Goal: Task Accomplishment & Management: Manage account settings

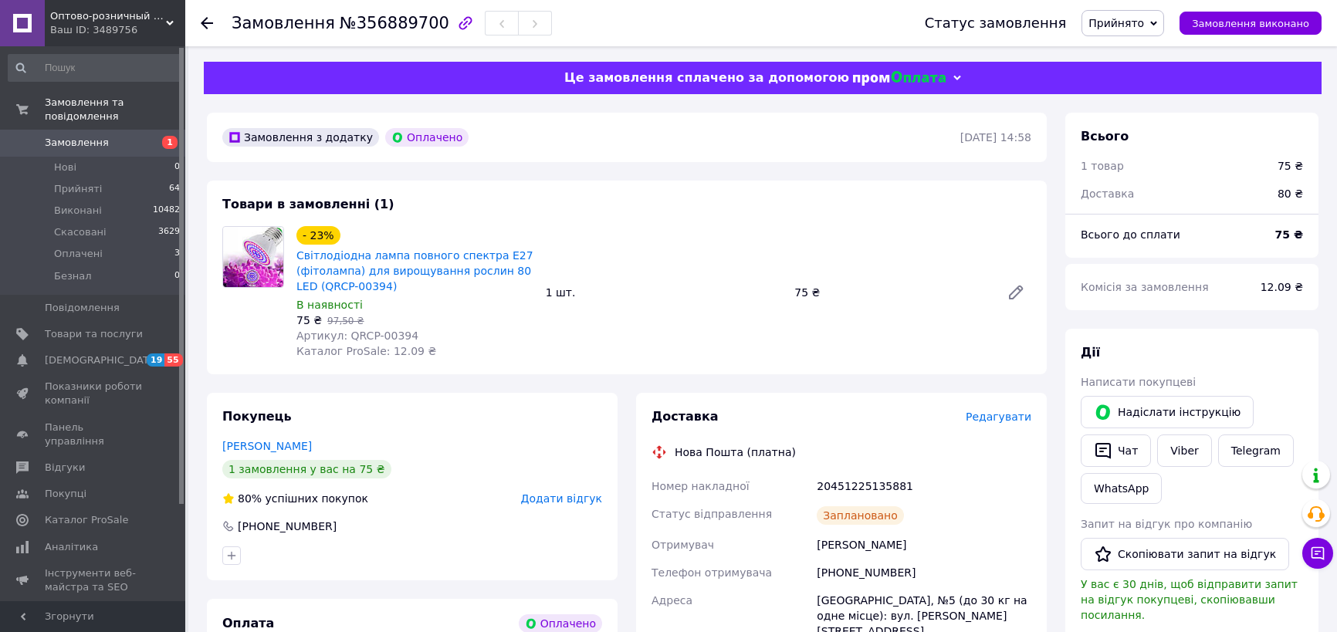
scroll to position [210, 0]
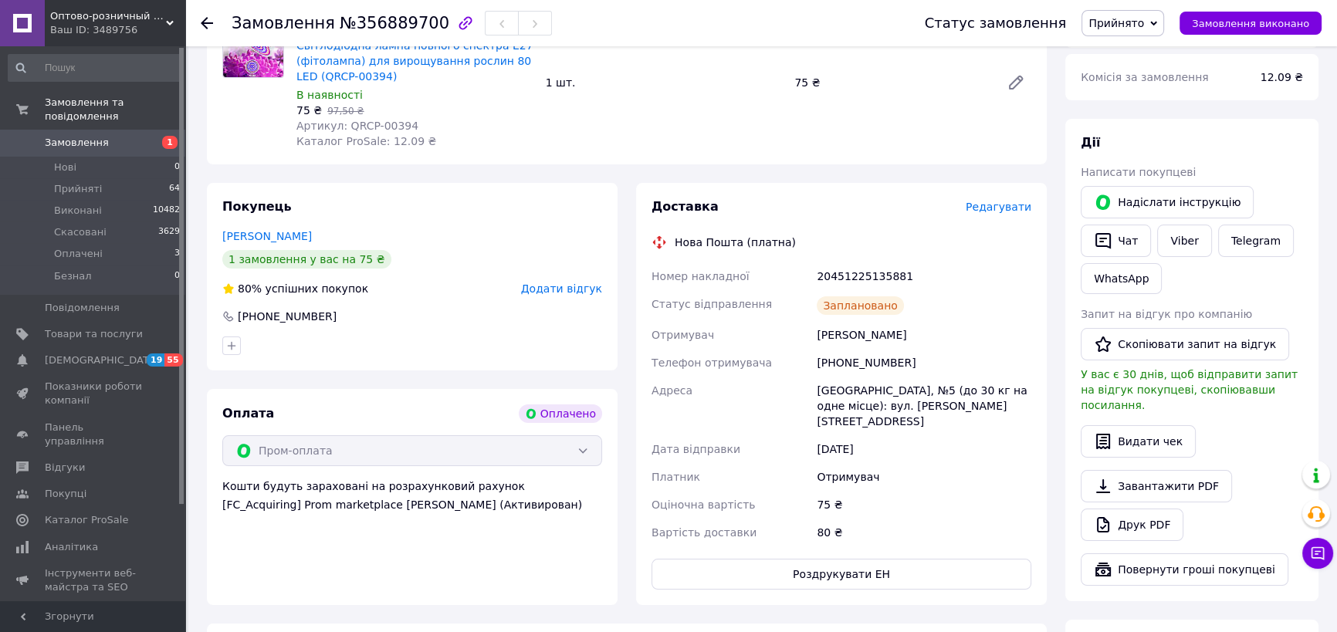
click at [205, 18] on icon at bounding box center [207, 23] width 12 height 12
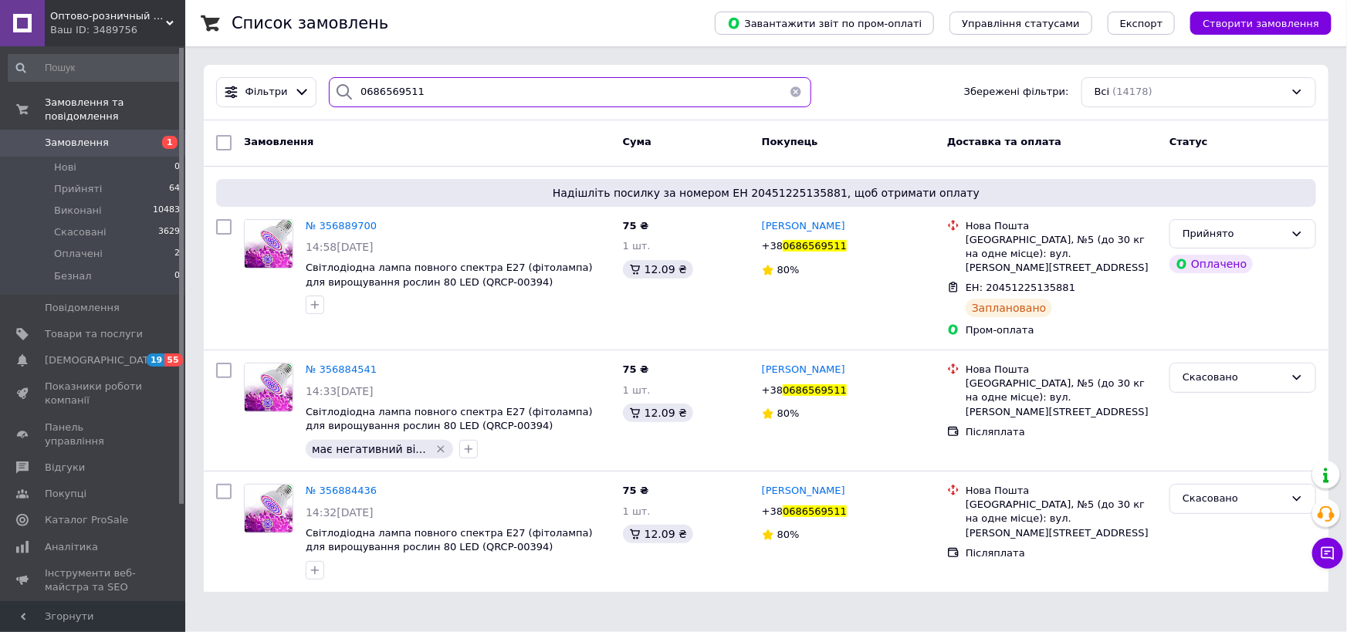
click at [381, 93] on input "0686569511" at bounding box center [570, 92] width 482 height 30
paste input "355973085"
type input "355973085"
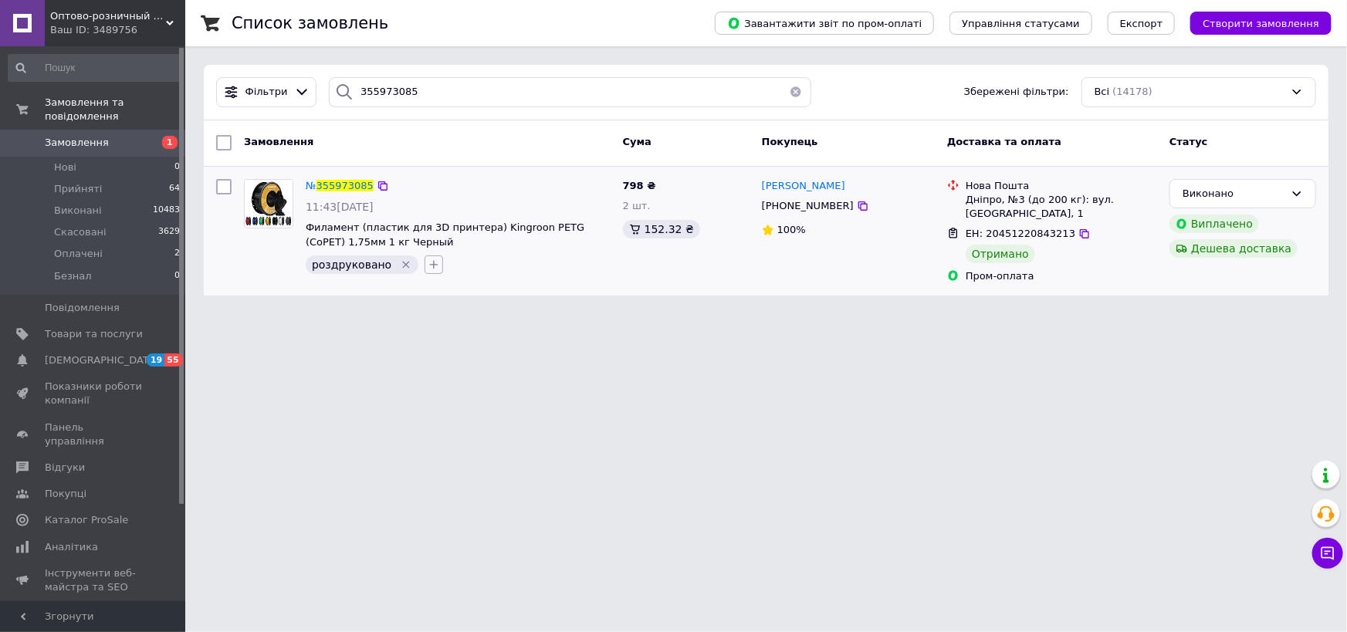
drag, startPoint x: 416, startPoint y: 262, endPoint x: 432, endPoint y: 279, distance: 22.9
click at [424, 262] on button "button" at bounding box center [433, 264] width 19 height 19
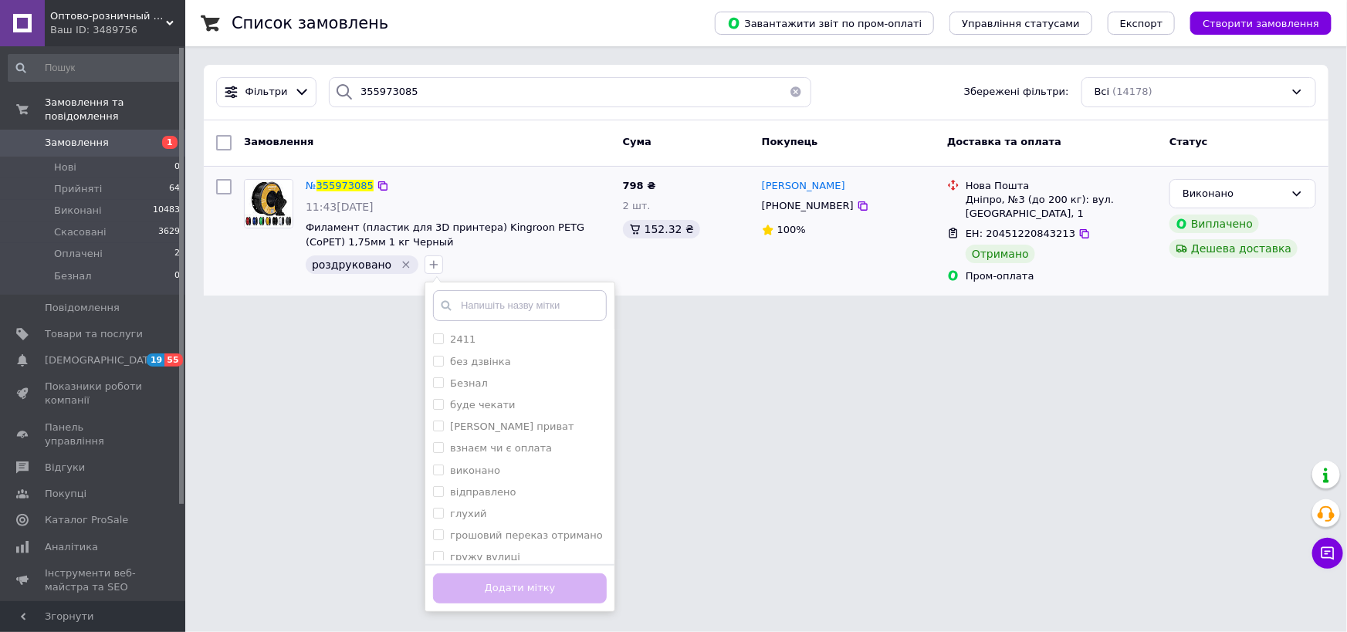
click at [489, 302] on input "text" at bounding box center [520, 305] width 174 height 31
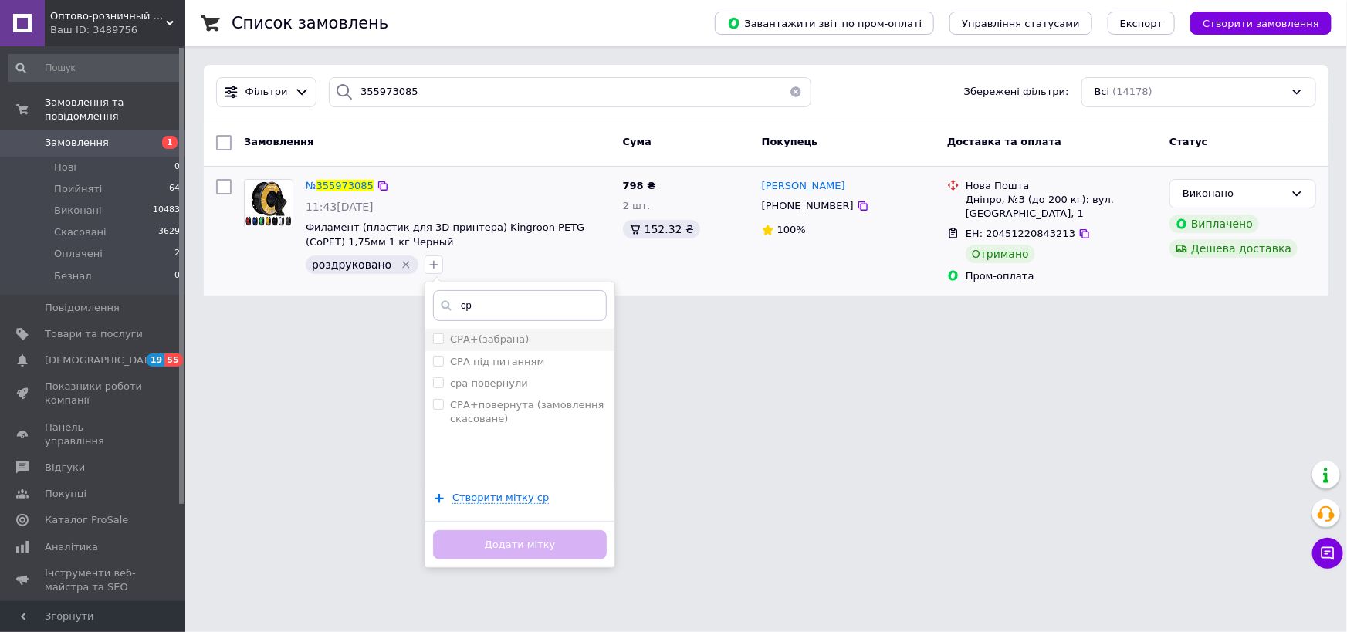
type input "ср"
click at [491, 333] on label "СРА+(забрана)" at bounding box center [489, 339] width 79 height 12
checkbox input "true"
click at [566, 547] on button "Додати мітку" at bounding box center [520, 545] width 174 height 30
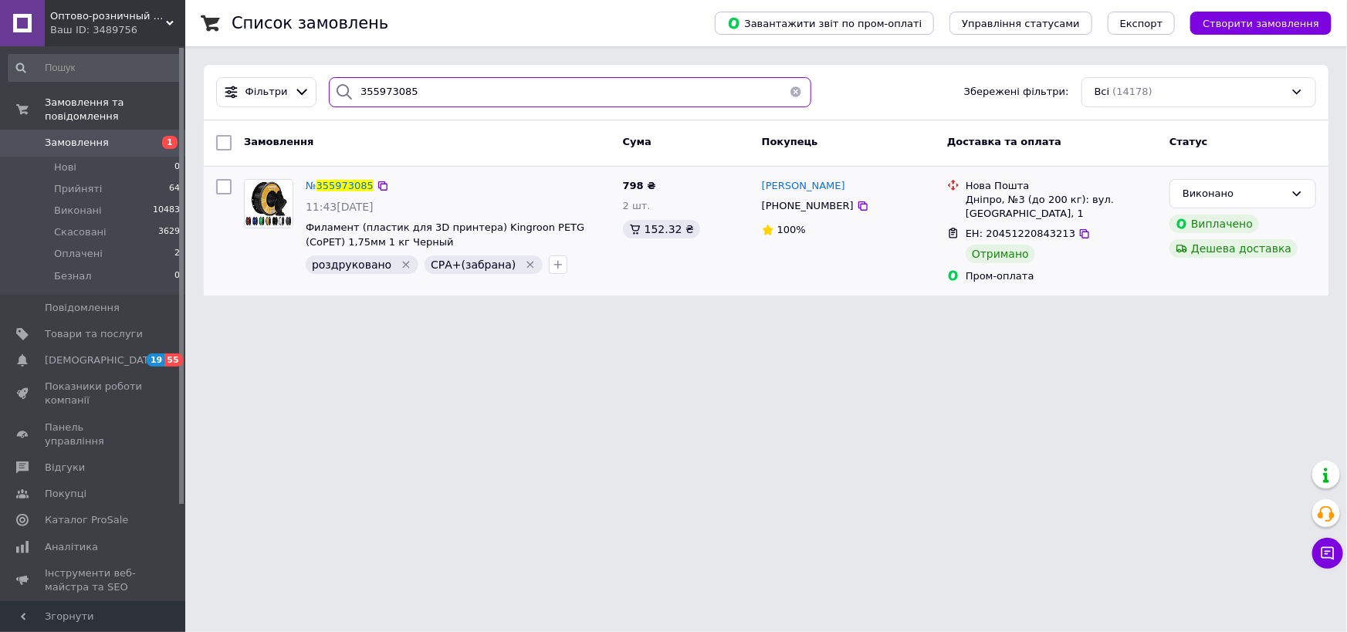
click at [380, 92] on input "355973085" at bounding box center [570, 92] width 482 height 30
paste input "[PHONE_NUMBER]"
type input "[PHONE_NUMBER]"
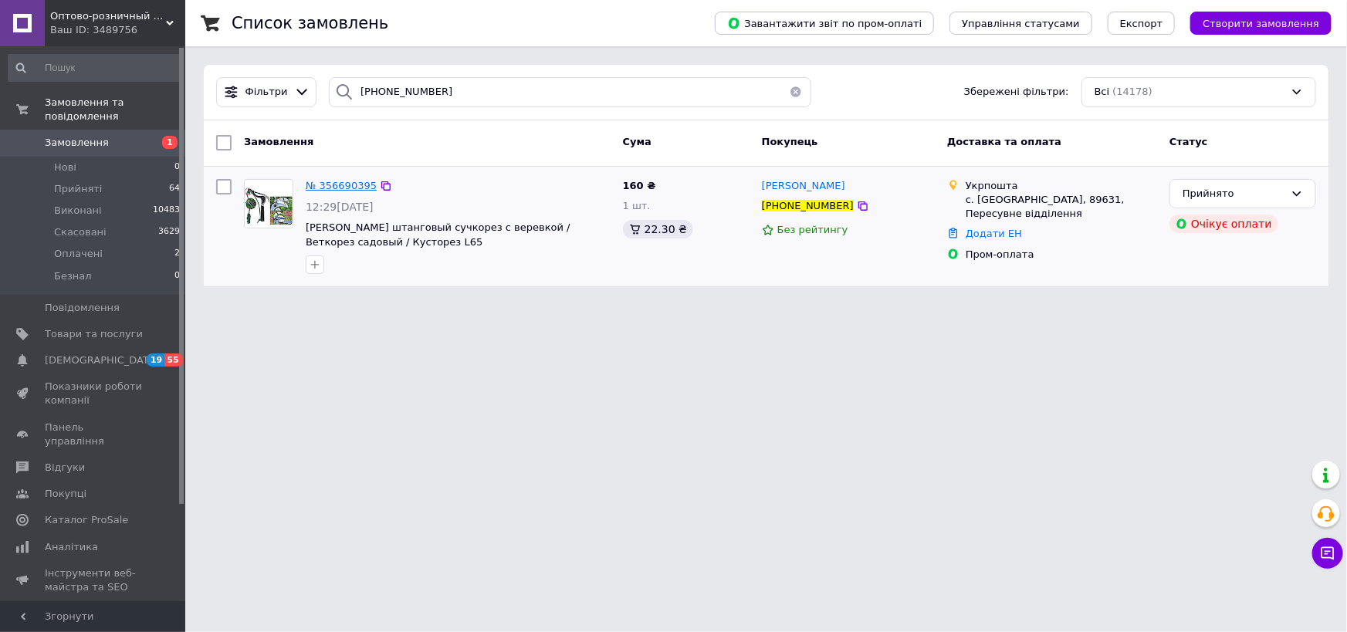
click at [344, 182] on span "№ 356690395" at bounding box center [341, 186] width 71 height 12
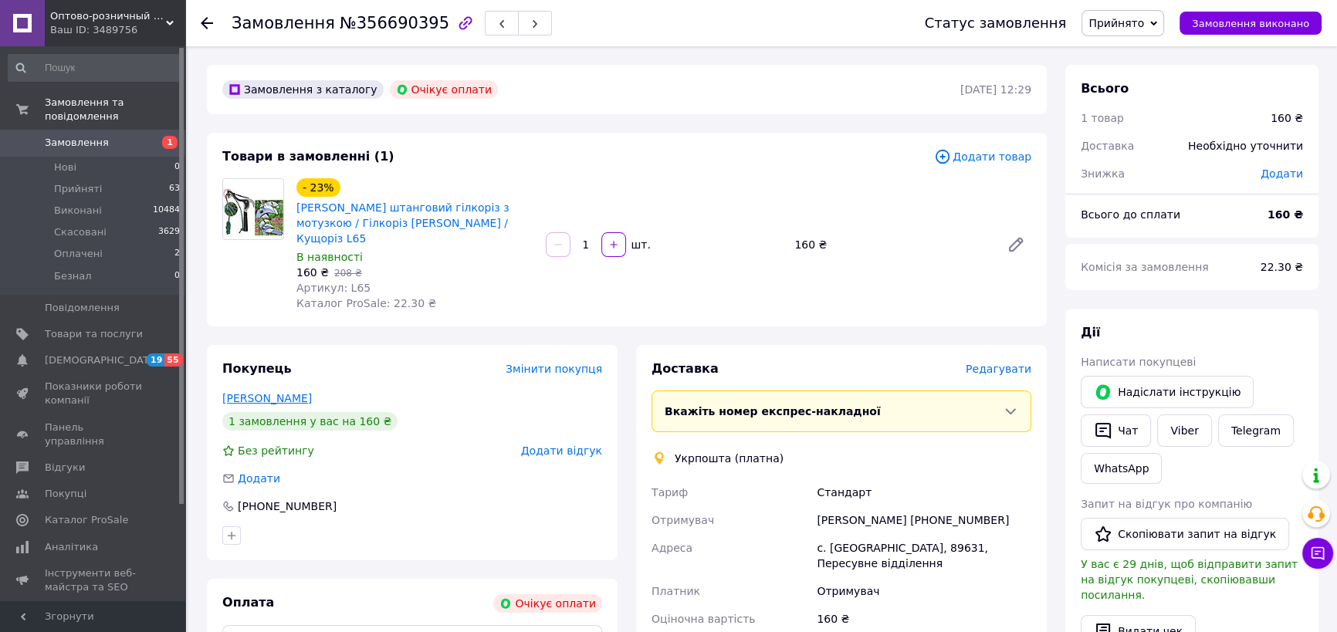
click at [262, 392] on link "[PERSON_NAME]" at bounding box center [267, 398] width 90 height 12
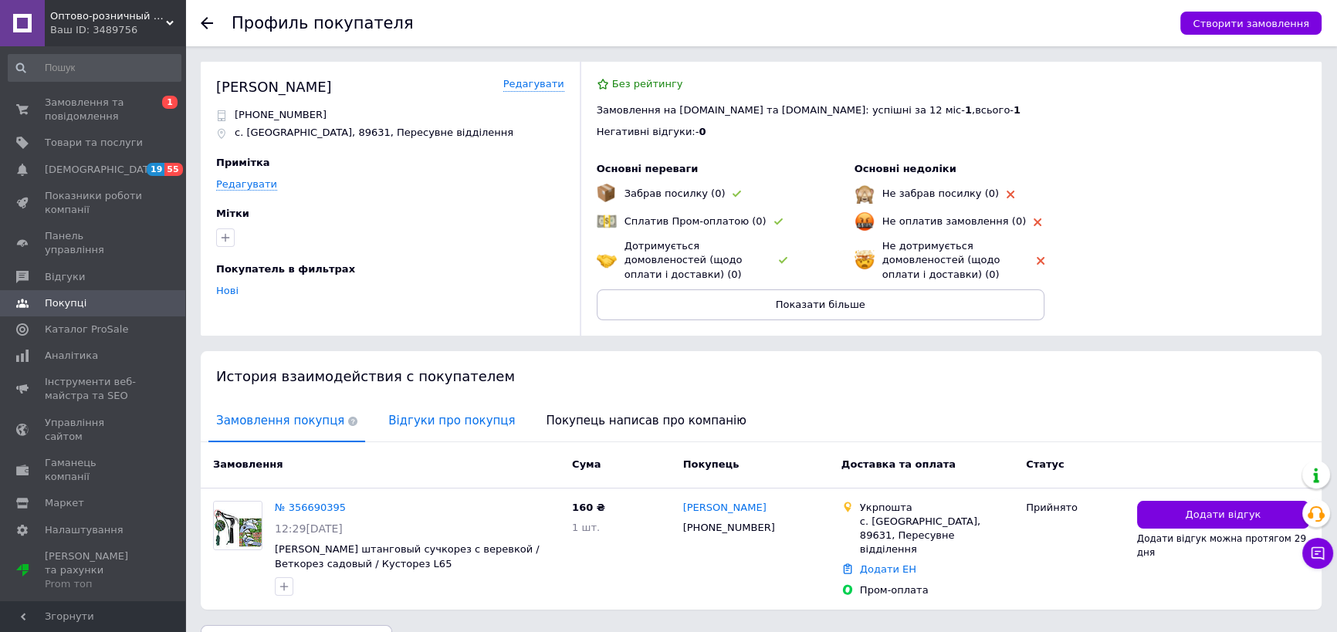
click at [440, 425] on span "Відгуки про покупця" at bounding box center [452, 420] width 142 height 39
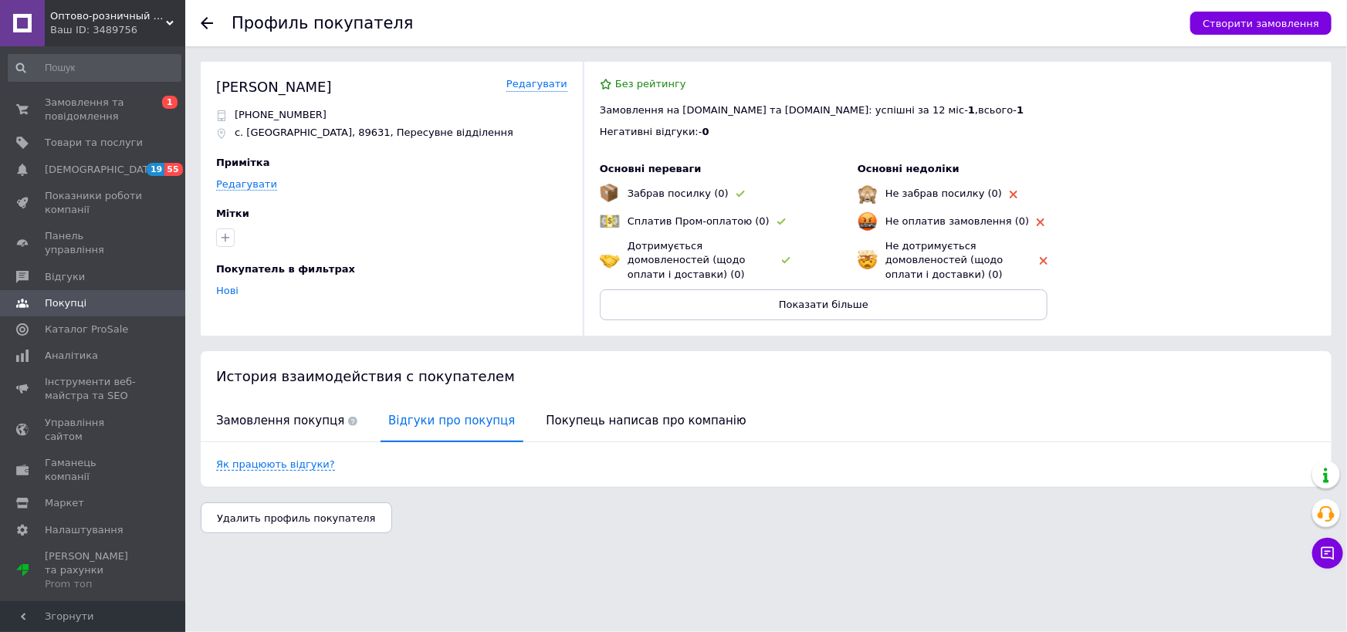
click at [204, 17] on icon at bounding box center [207, 23] width 12 height 12
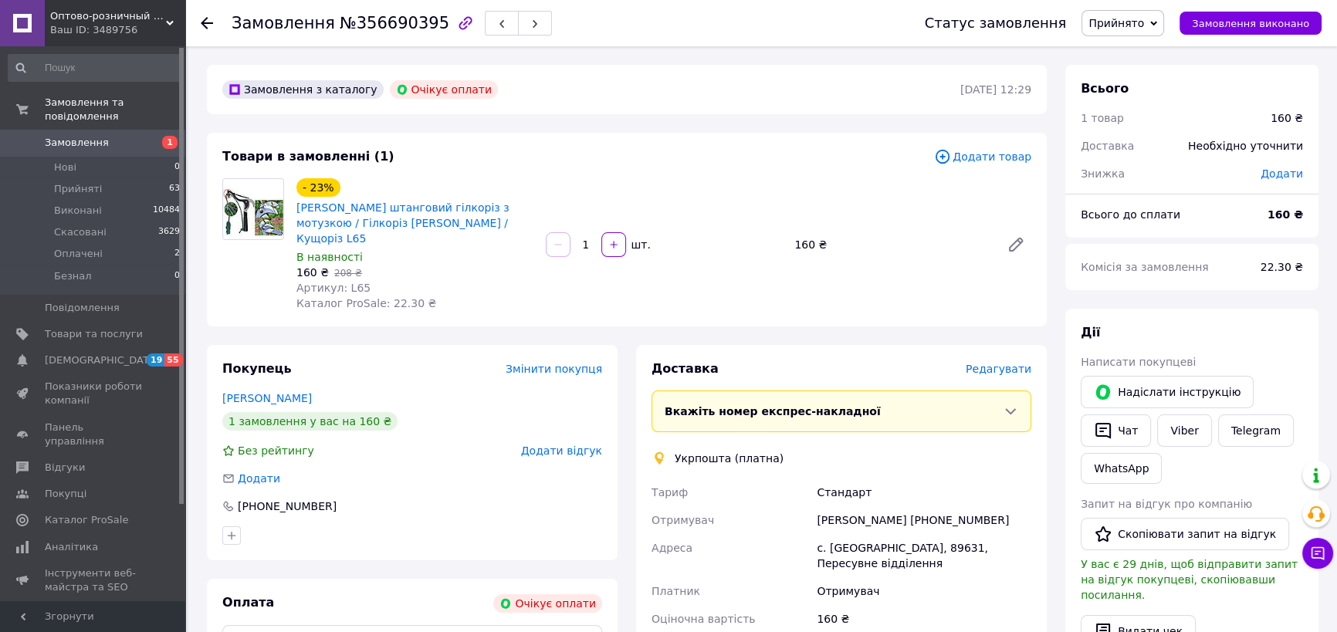
click at [1142, 22] on span "Прийнято" at bounding box center [1116, 23] width 56 height 12
click at [1140, 79] on li "Скасовано" at bounding box center [1122, 77] width 81 height 23
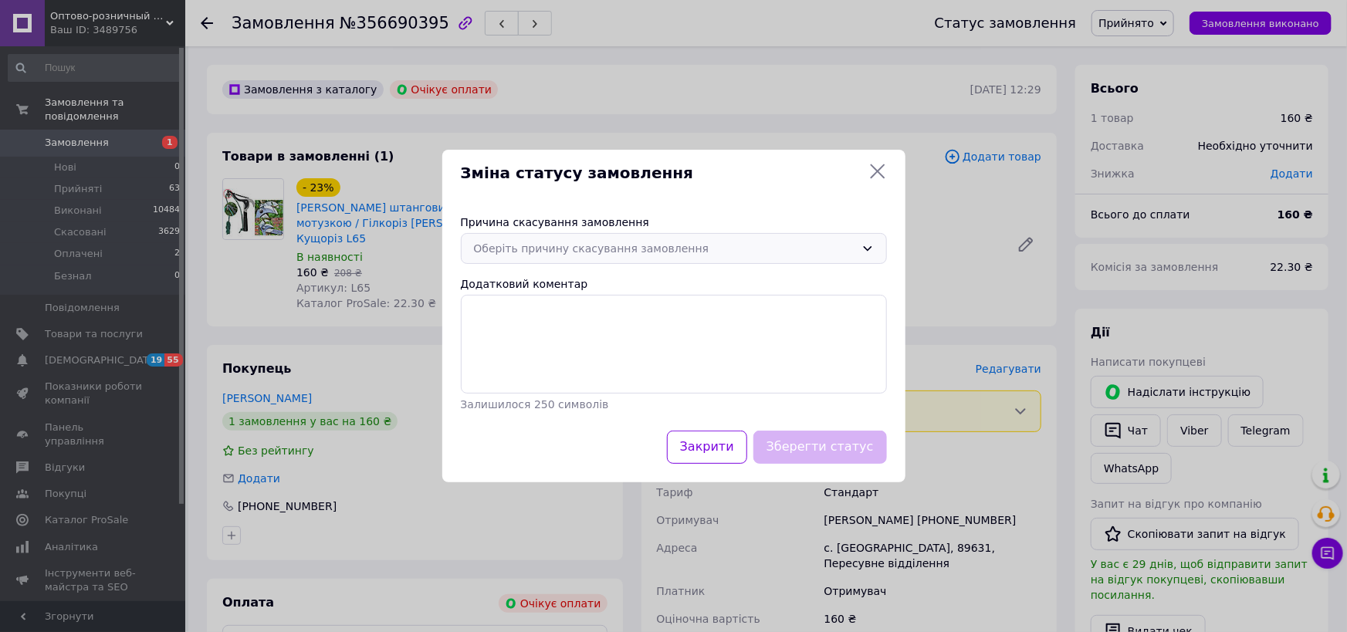
click at [573, 240] on div "Оберіть причину скасування замовлення" at bounding box center [664, 248] width 381 height 17
click at [514, 346] on li "Оплата не надійшла" at bounding box center [674, 340] width 424 height 29
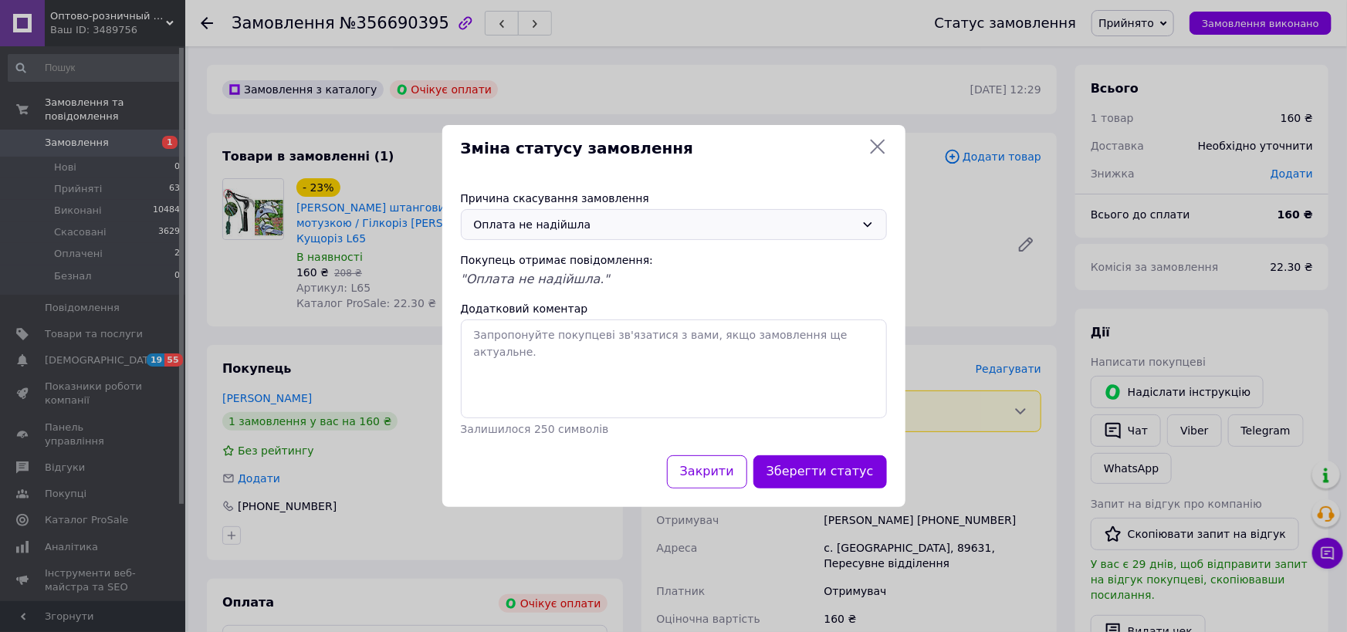
click at [874, 144] on icon at bounding box center [877, 147] width 15 height 15
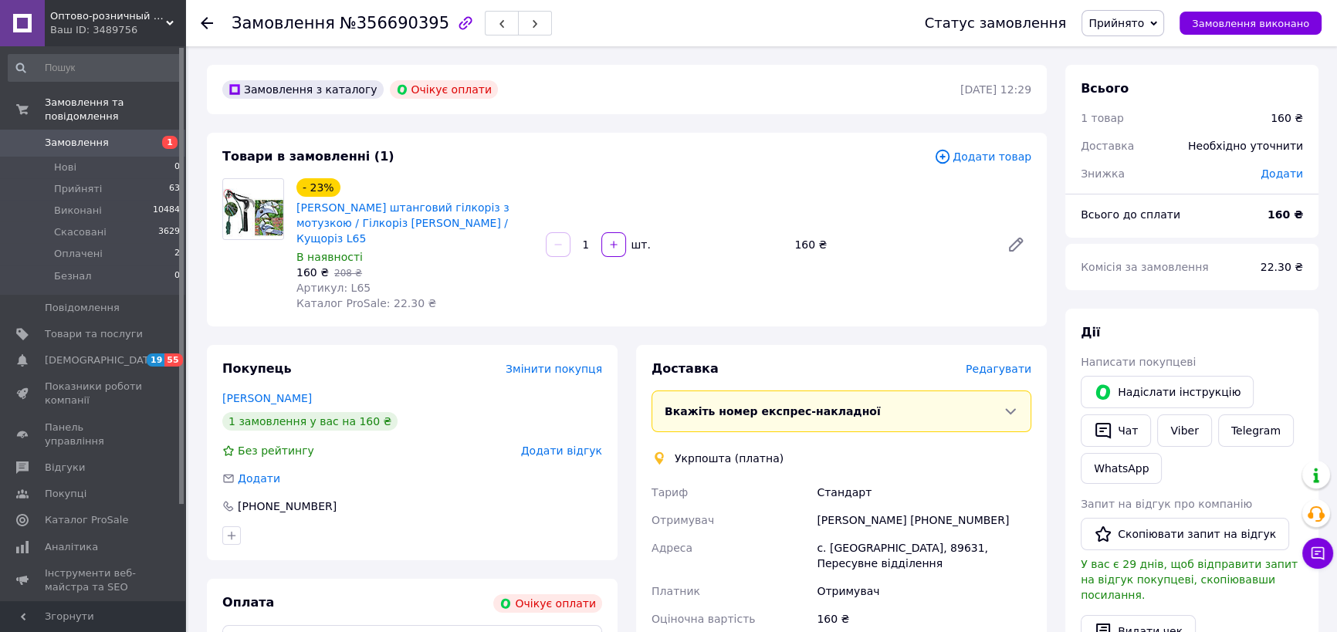
click at [1144, 21] on span "Прийнято" at bounding box center [1116, 23] width 56 height 12
click at [1141, 73] on li "Скасовано" at bounding box center [1122, 77] width 81 height 23
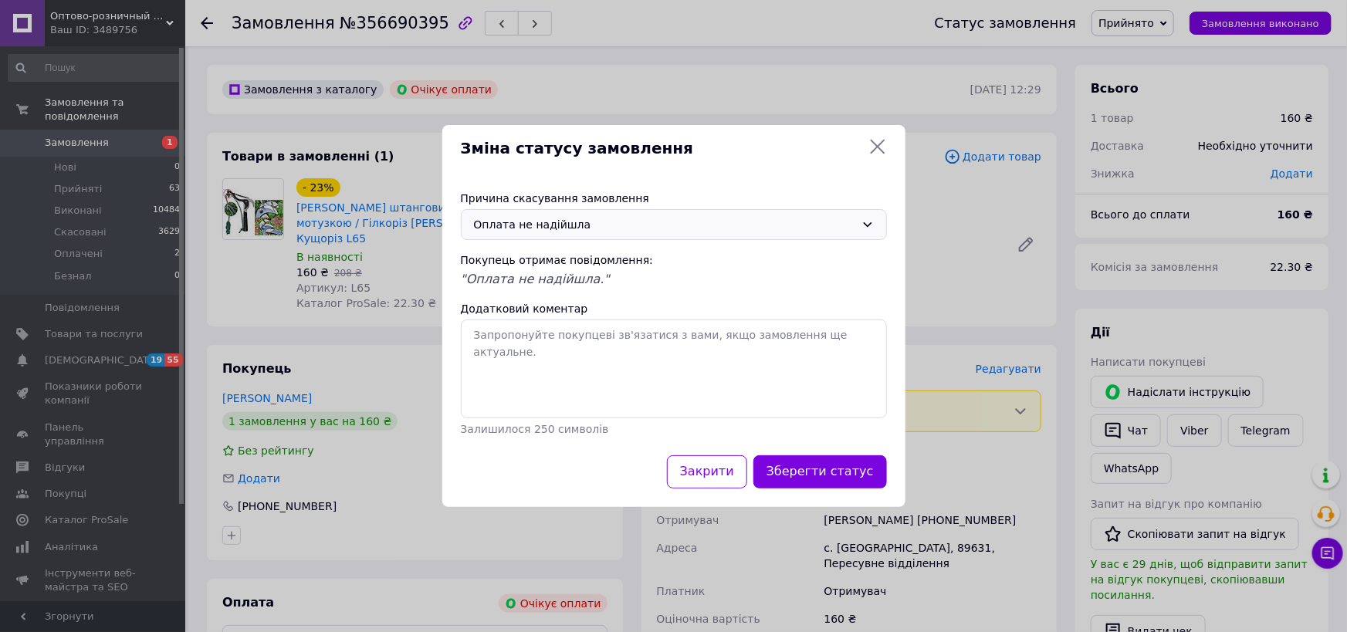
click at [614, 218] on div "Оплата не надійшла" at bounding box center [664, 224] width 381 height 17
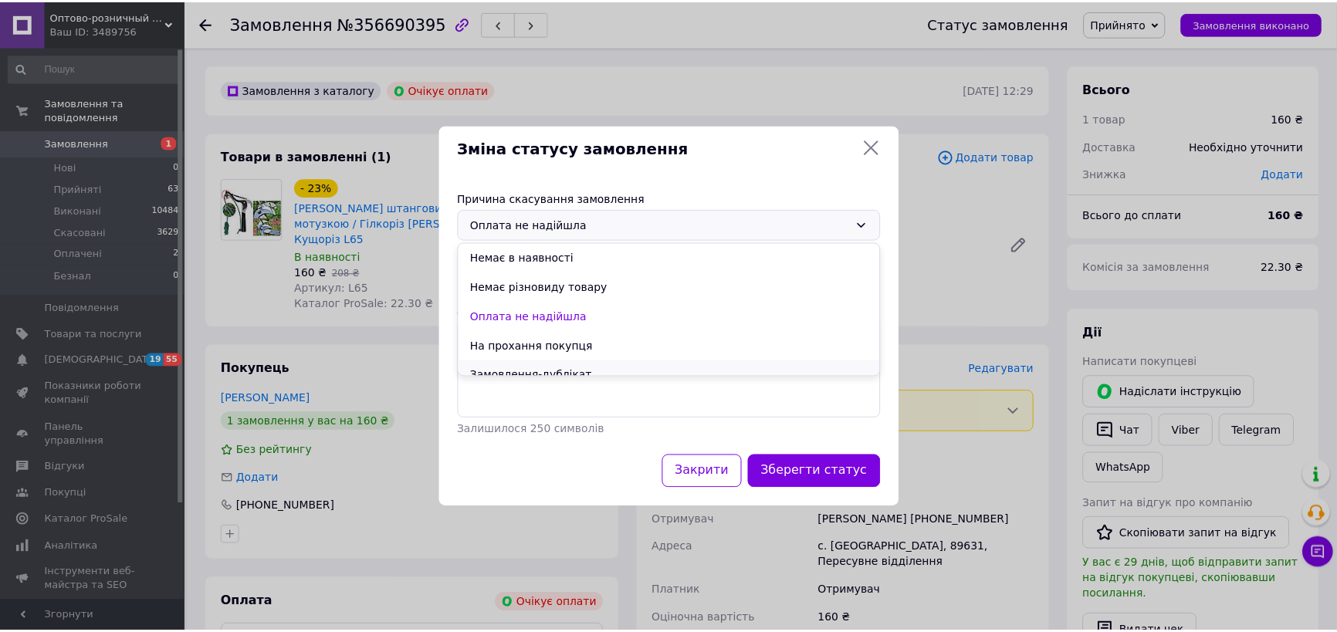
scroll to position [59, 0]
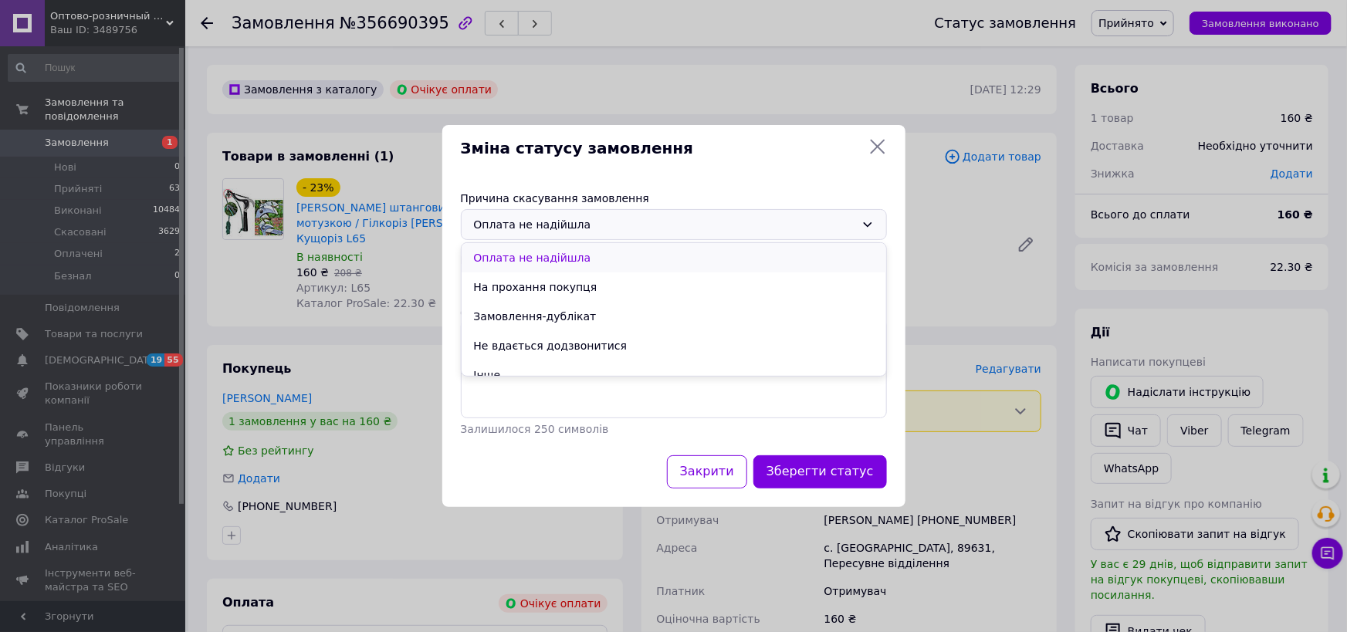
click at [552, 259] on li "Оплата не надійшла" at bounding box center [674, 257] width 424 height 29
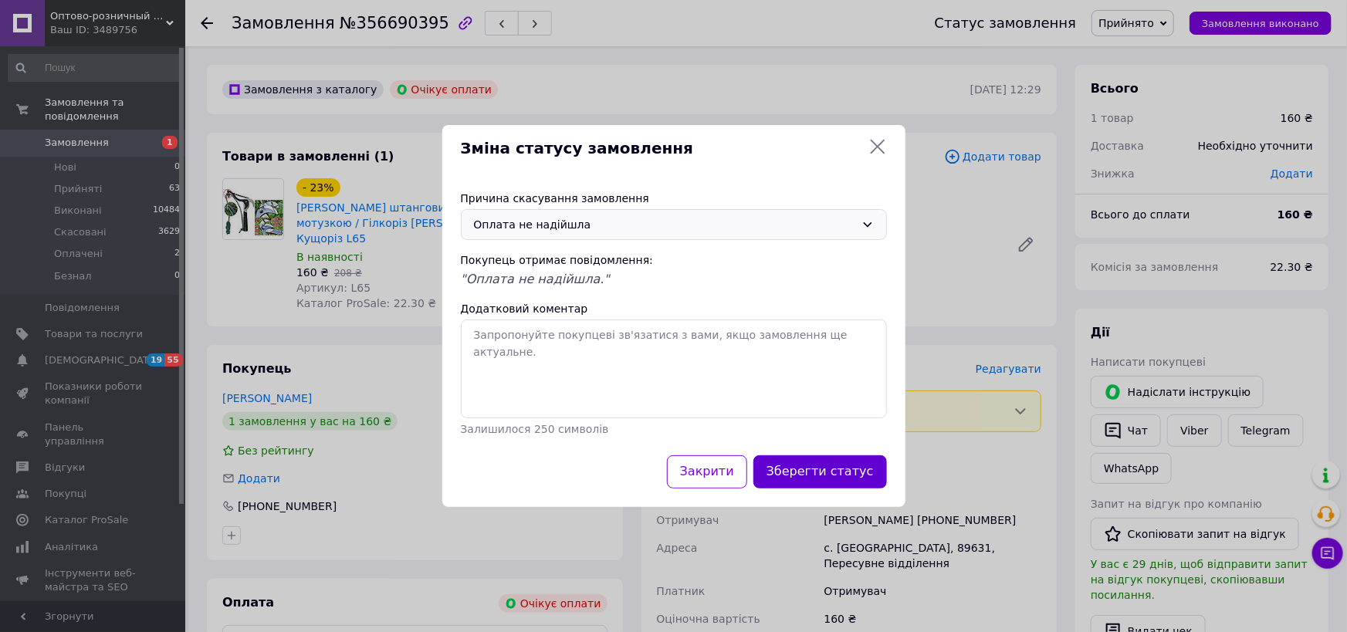
click at [833, 478] on button "Зберегти статус" at bounding box center [820, 471] width 134 height 33
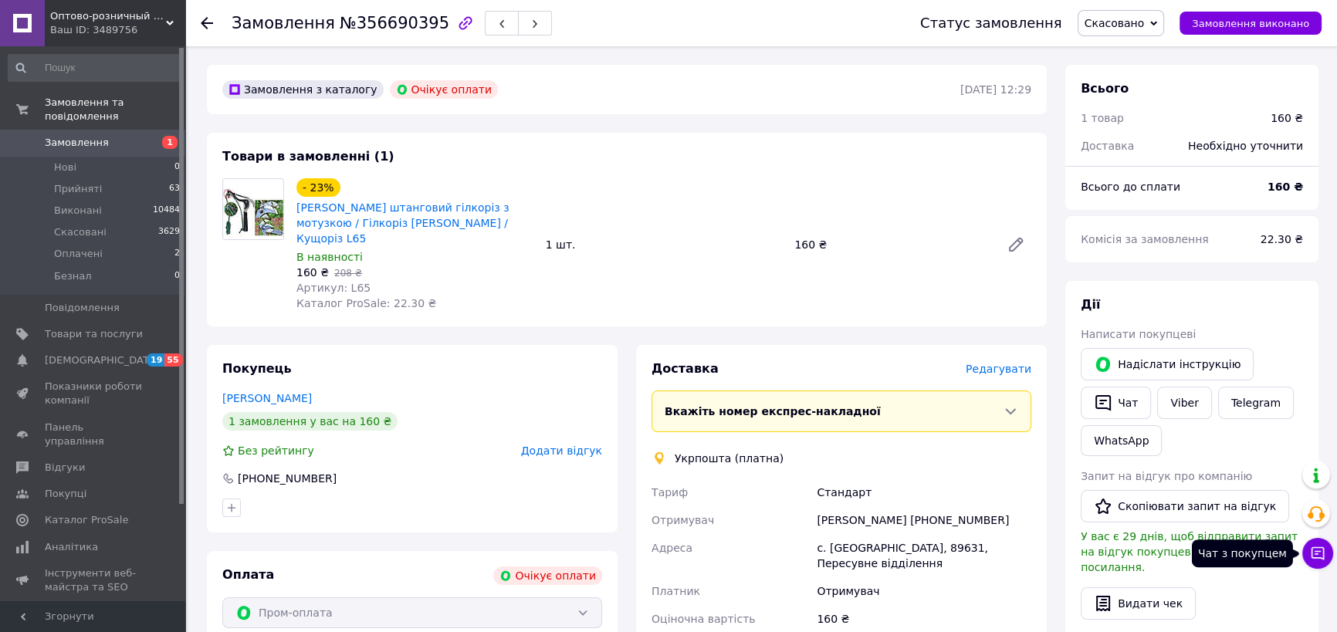
click at [1324, 563] on button "Чат з покупцем" at bounding box center [1317, 553] width 31 height 31
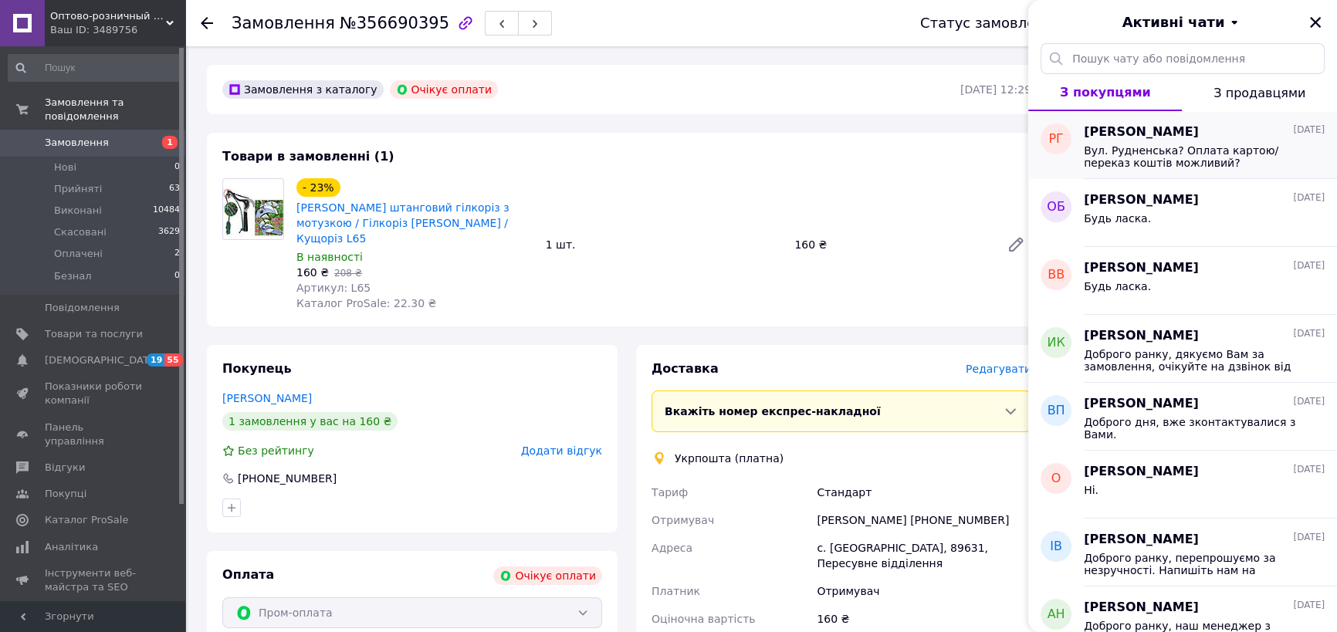
click at [1201, 151] on span "Вул. Рудненська? Оплата картою/переказ коштів можливий?" at bounding box center [1193, 156] width 219 height 25
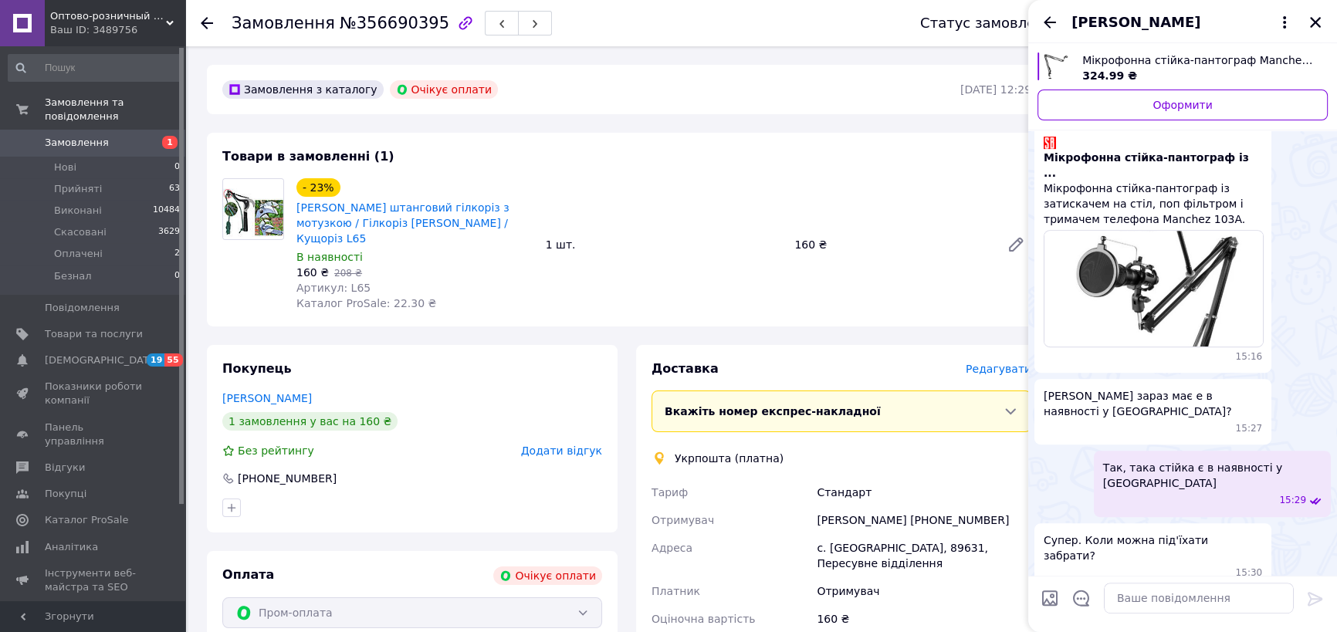
scroll to position [816, 0]
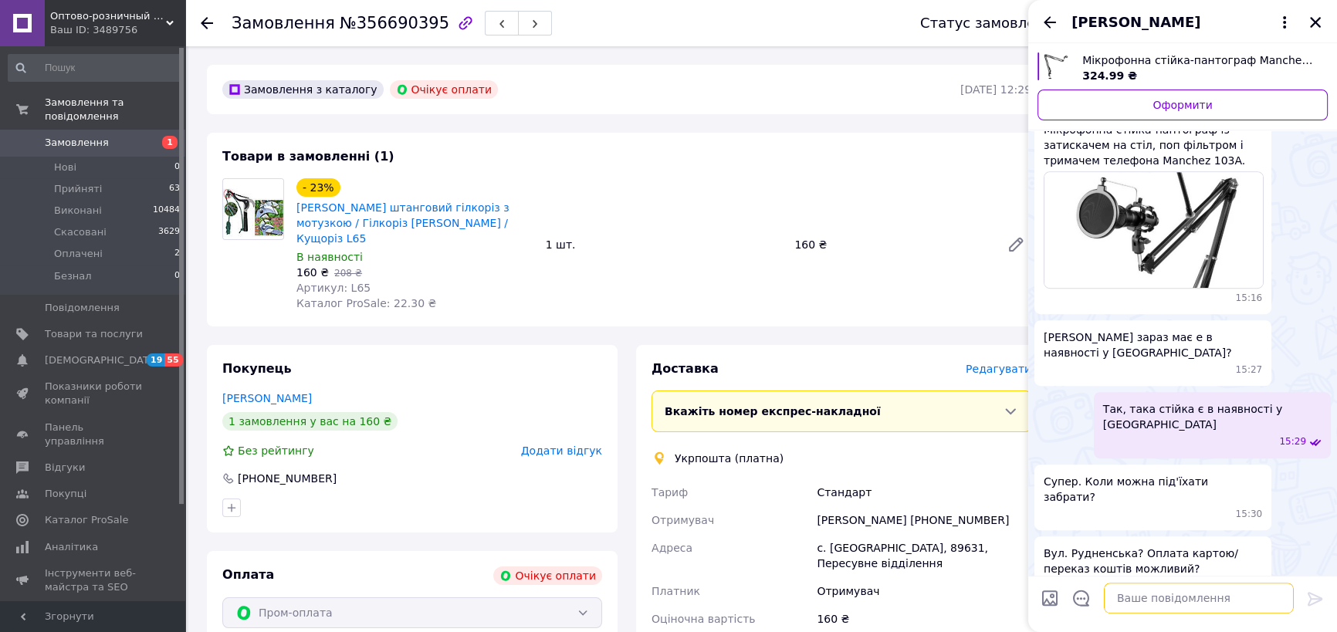
click at [1147, 594] on textarea at bounding box center [1199, 598] width 190 height 31
type textarea "Дякуємо за замовлення."
click at [1052, 19] on icon "Назад" at bounding box center [1049, 22] width 19 height 19
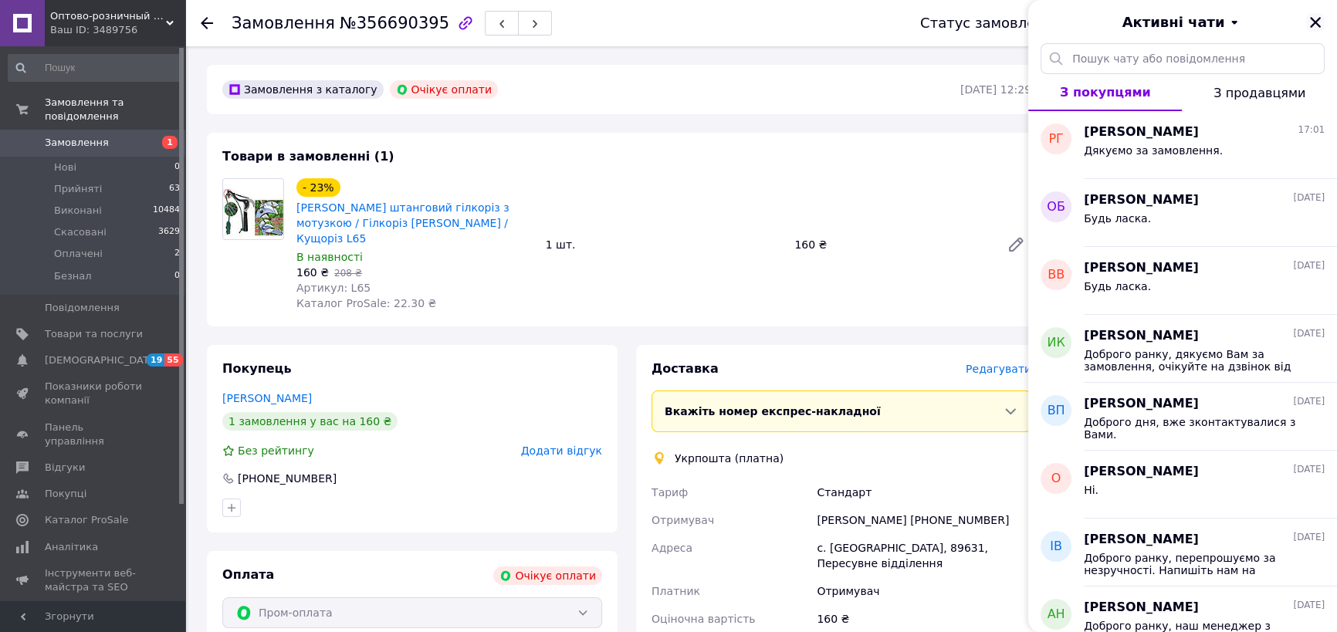
click at [1313, 22] on icon "Закрити" at bounding box center [1315, 22] width 11 height 11
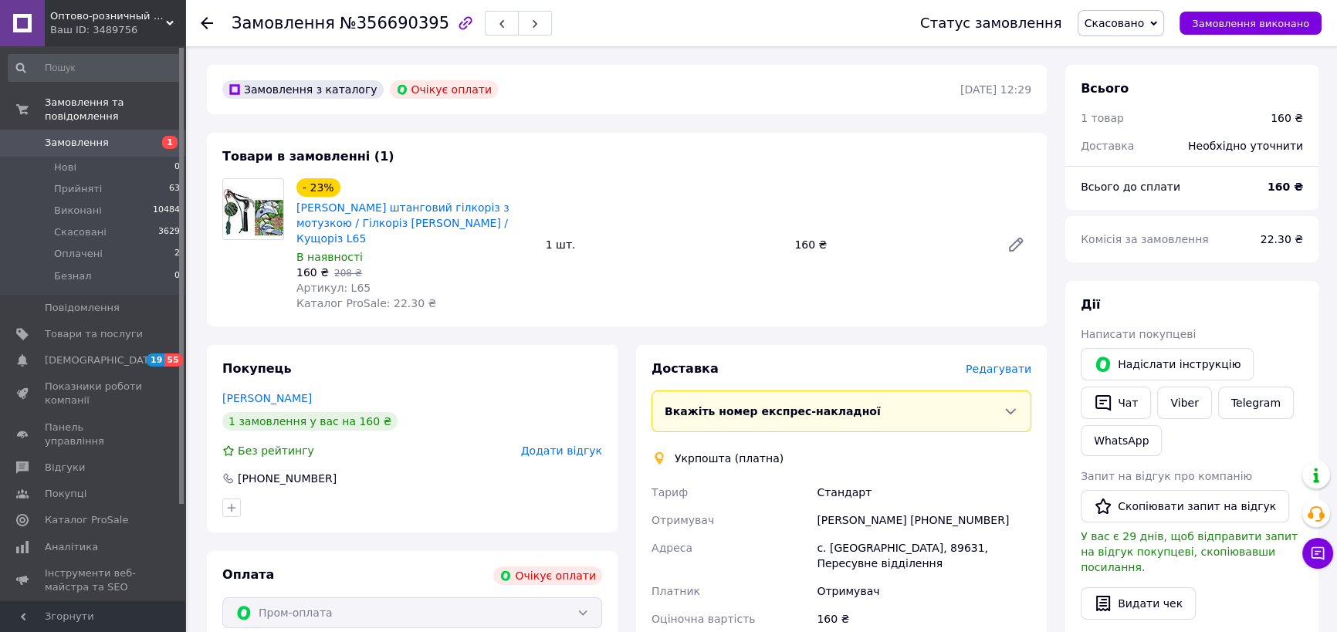
click at [208, 22] on use at bounding box center [207, 23] width 12 height 12
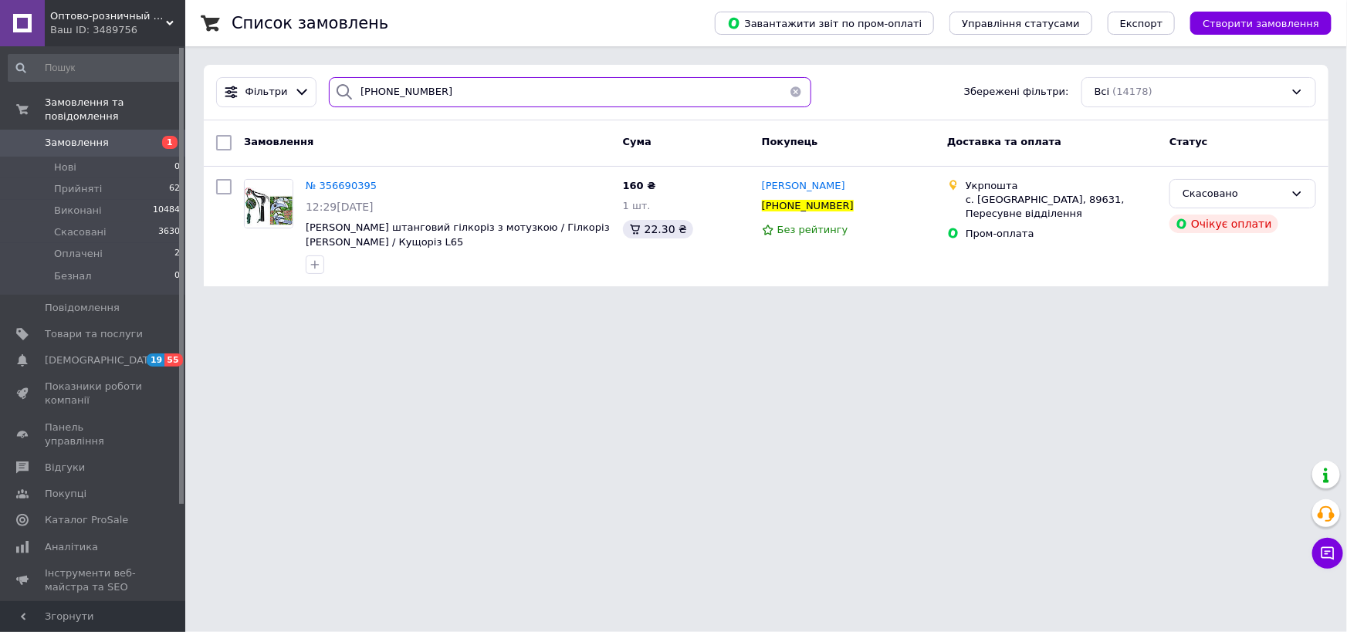
drag, startPoint x: 487, startPoint y: 86, endPoint x: 400, endPoint y: 90, distance: 87.3
click at [337, 88] on div "[PHONE_NUMBER]" at bounding box center [570, 92] width 482 height 30
paste input "0932419210"
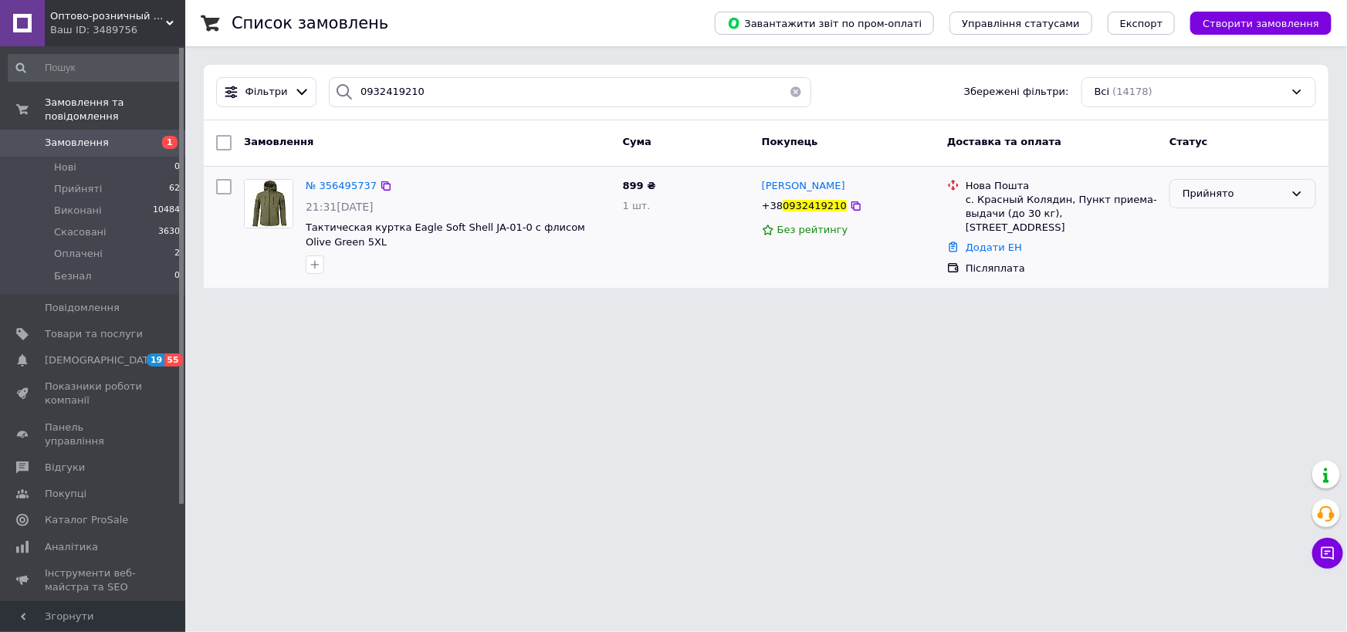
click at [1196, 193] on div "Прийнято" at bounding box center [1233, 194] width 102 height 16
click at [1222, 259] on li "Скасовано" at bounding box center [1242, 254] width 145 height 29
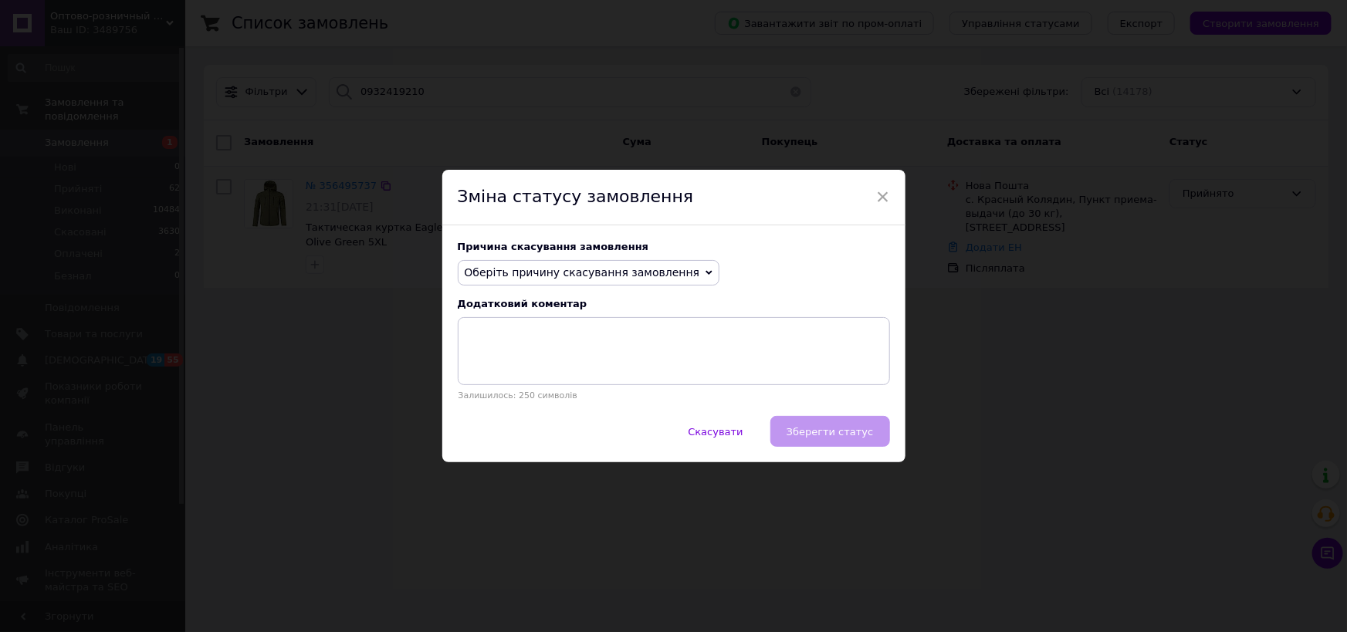
drag, startPoint x: 548, startPoint y: 267, endPoint x: 570, endPoint y: 266, distance: 21.7
click at [547, 268] on span "Оберіть причину скасування замовлення" at bounding box center [582, 272] width 235 height 12
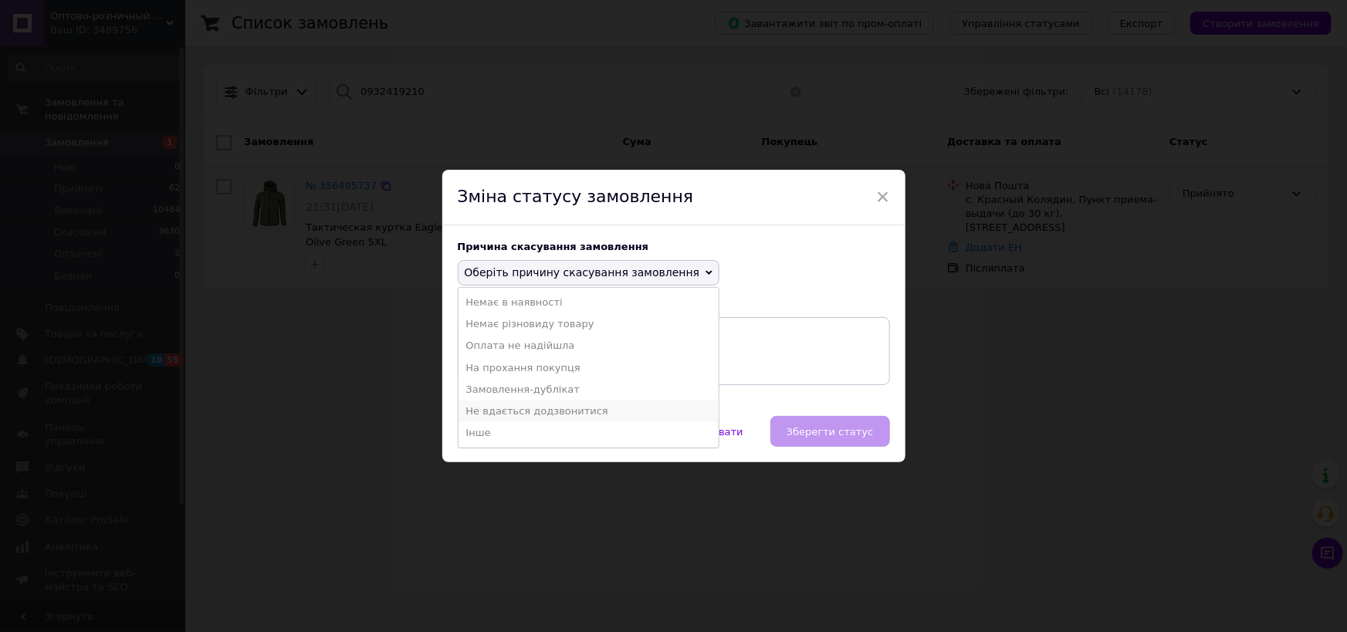
click at [572, 411] on li "Не вдається додзвонитися" at bounding box center [588, 412] width 261 height 22
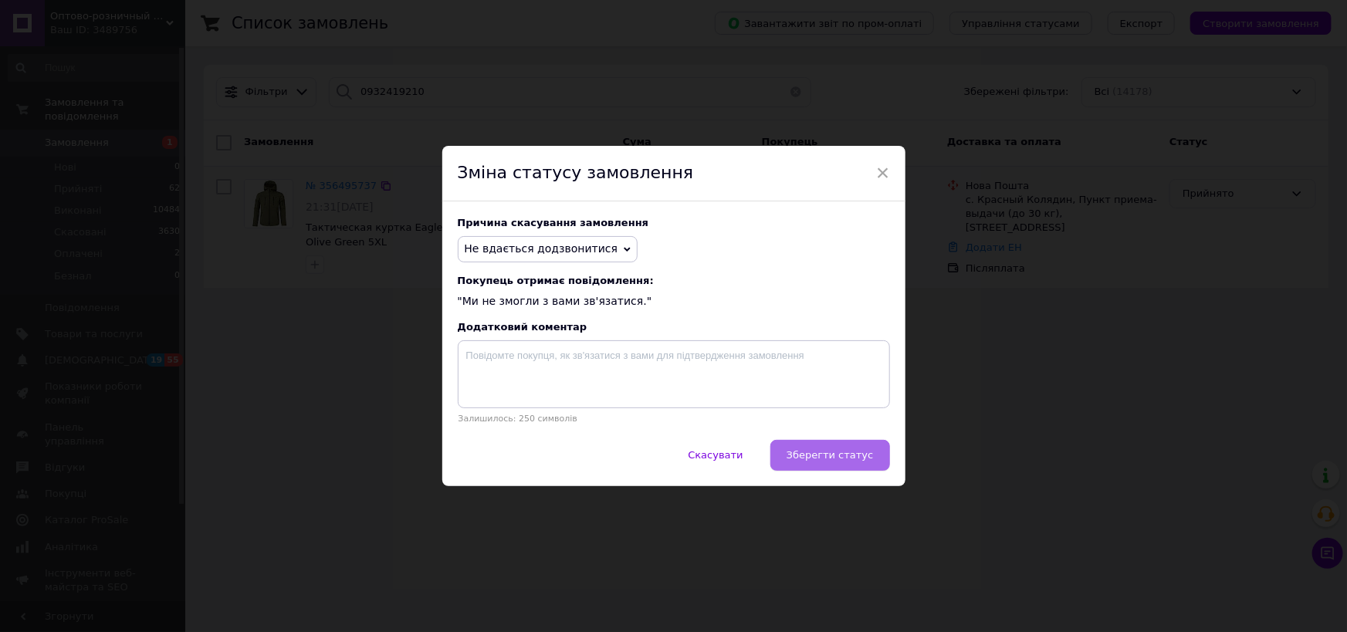
click at [832, 461] on span "Зберегти статус" at bounding box center [829, 455] width 87 height 12
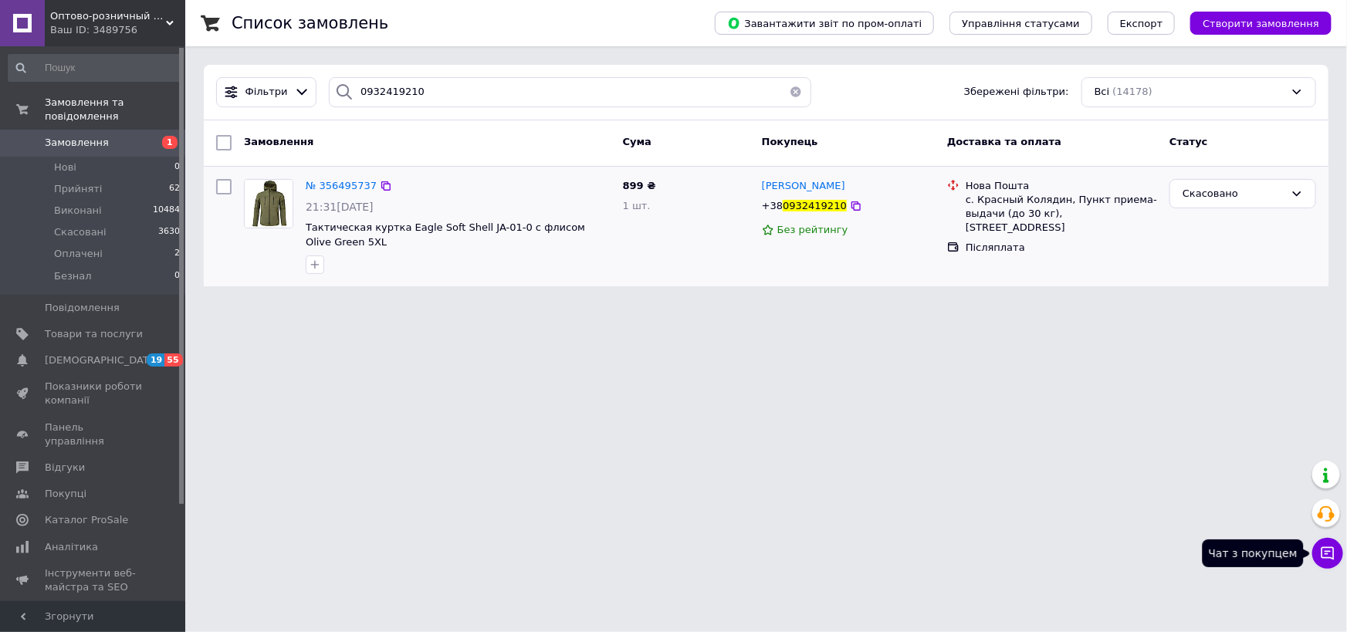
click at [1329, 558] on icon at bounding box center [1327, 553] width 13 height 13
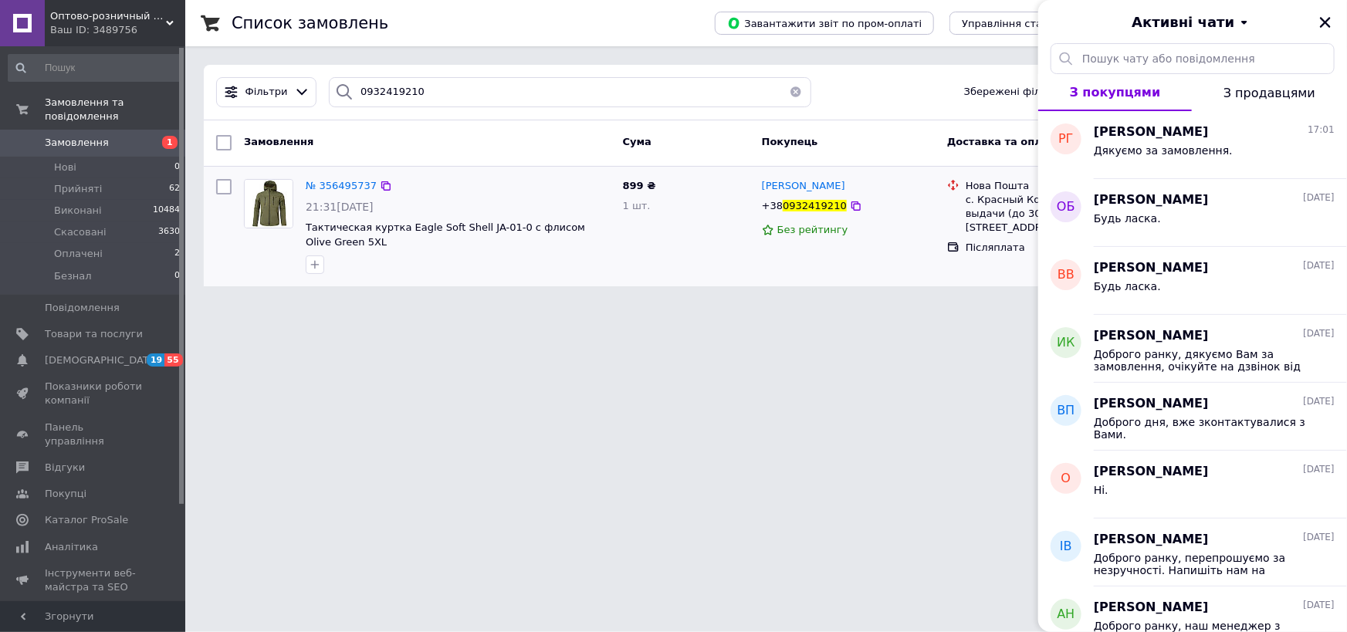
click at [773, 305] on html "Оптово-розничный интернет-магазин "SmartBuyOnline" Ваш ID: 3489756 Сайт Оптово-…" at bounding box center [673, 152] width 1347 height 305
click at [1328, 16] on icon "Закрити" at bounding box center [1325, 22] width 14 height 14
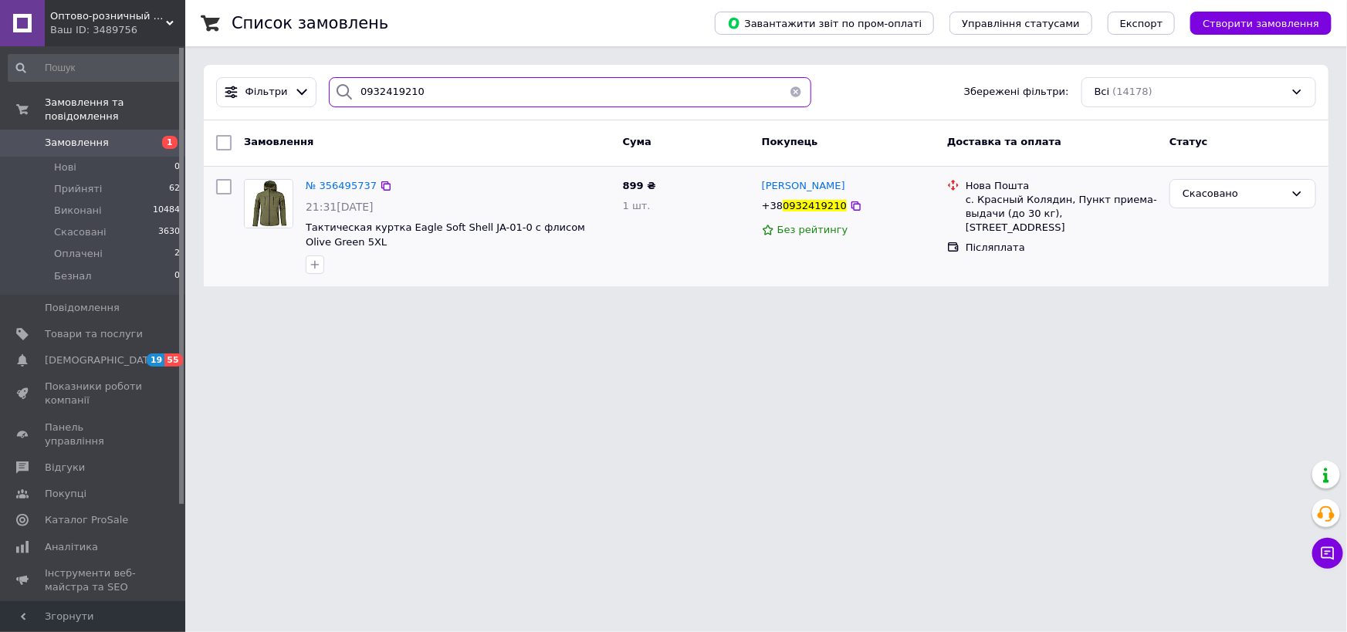
click at [390, 90] on input "0932419210" at bounding box center [570, 92] width 482 height 30
paste input "674874558"
type input "0674874558"
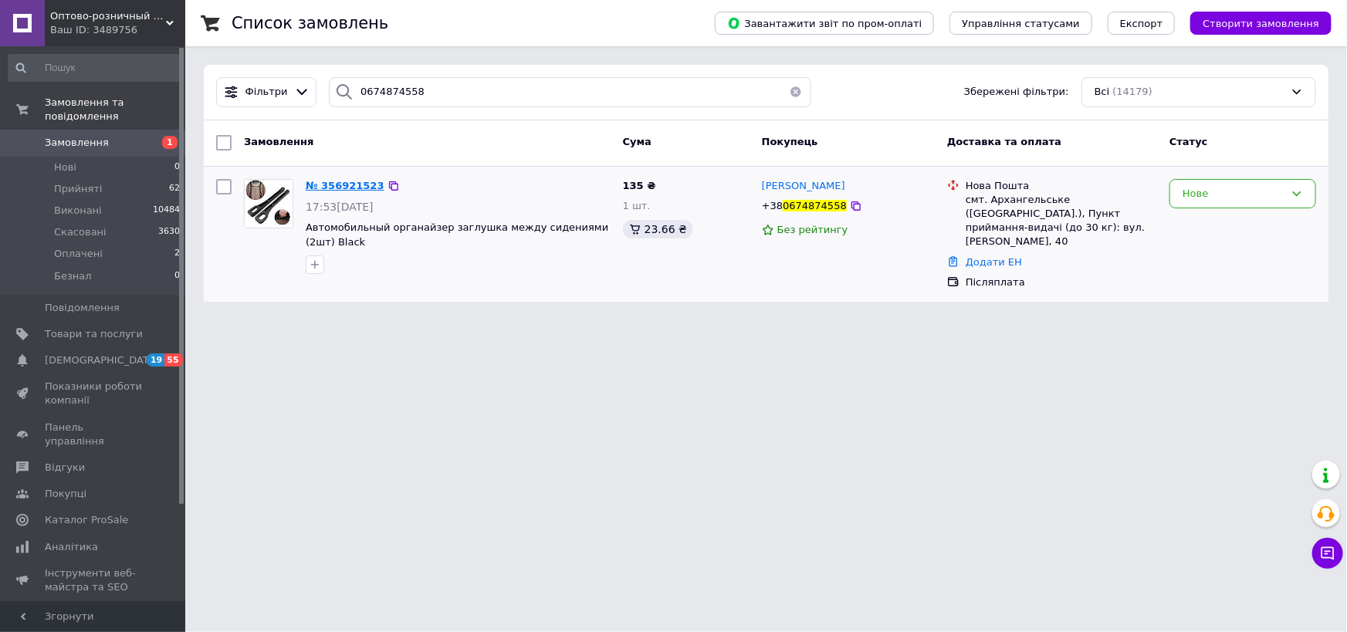
click at [347, 186] on span "№ 356921523" at bounding box center [345, 186] width 79 height 12
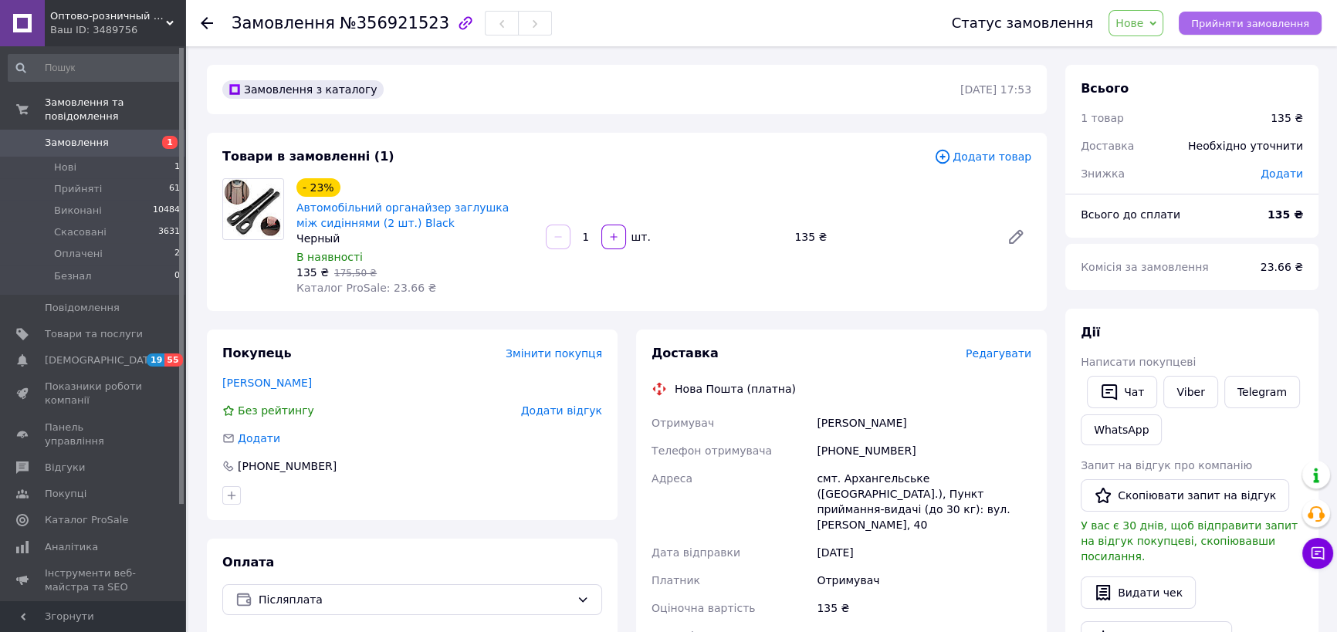
click at [1260, 19] on span "Прийняти замовлення" at bounding box center [1250, 24] width 118 height 12
drag, startPoint x: 911, startPoint y: 478, endPoint x: 840, endPoint y: 481, distance: 71.1
click at [840, 481] on div "смт. Архангельське ([GEOGRAPHIC_DATA].), Пункт приймання-видачі (до 30 кг): вул…" at bounding box center [923, 502] width 221 height 74
copy div "Архангельське"
